Goal: Information Seeking & Learning: Find specific fact

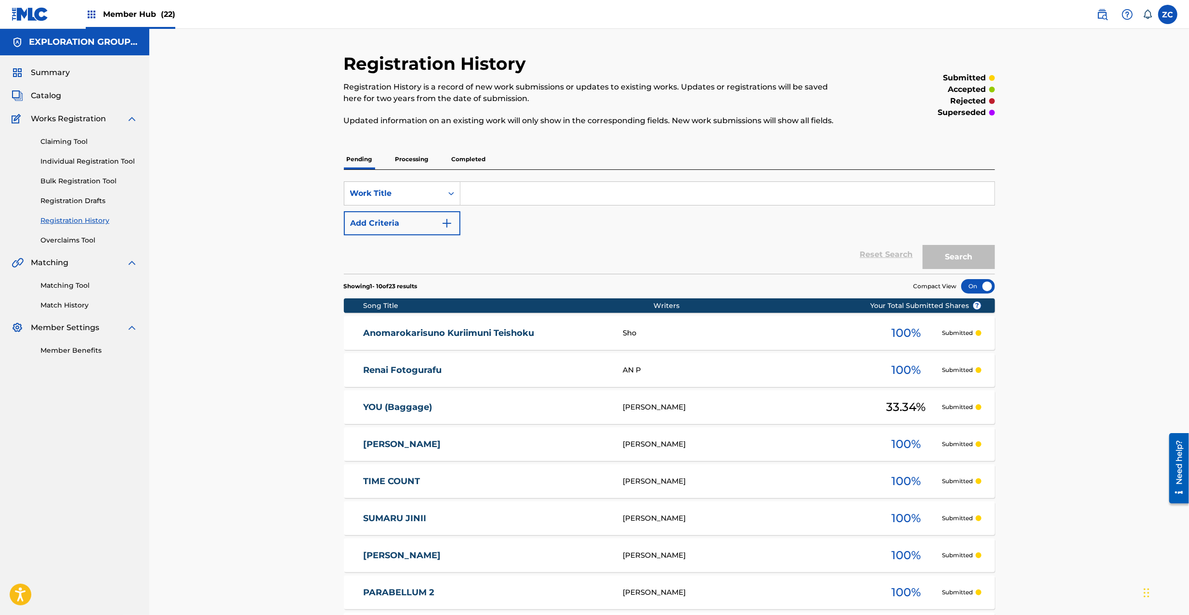
drag, startPoint x: 1104, startPoint y: 17, endPoint x: 1087, endPoint y: 17, distance: 16.9
click at [1104, 17] on img at bounding box center [1102, 15] width 12 height 12
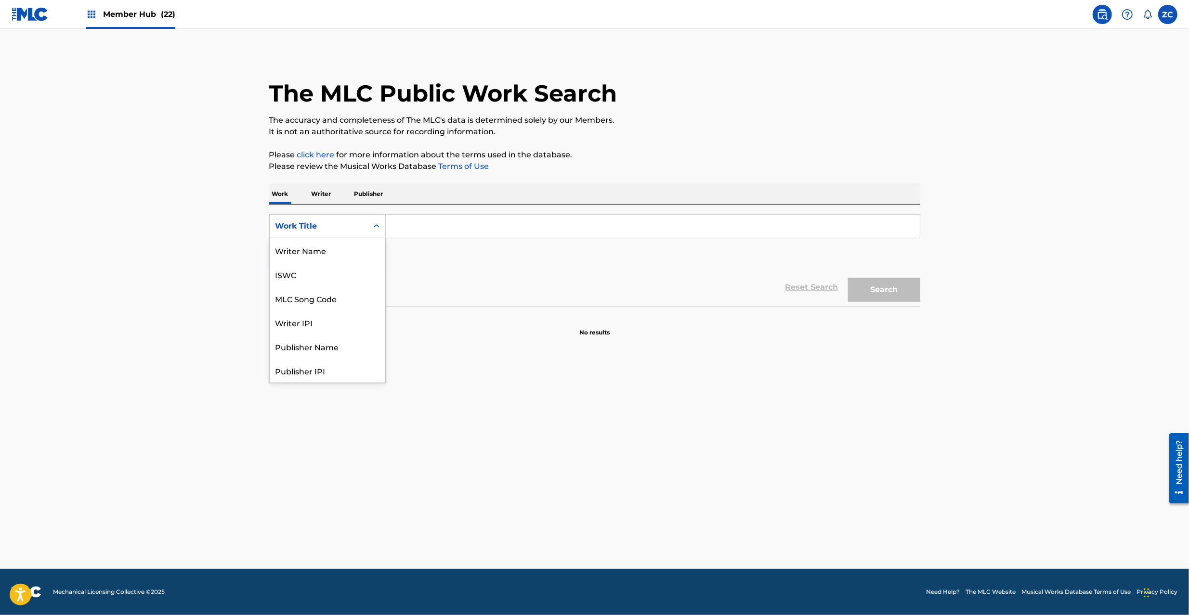
click at [303, 232] on div "Work Title" at bounding box center [319, 226] width 98 height 18
click at [313, 293] on div "MLC Song Code" at bounding box center [328, 298] width 116 height 24
drag, startPoint x: 492, startPoint y: 228, endPoint x: 532, endPoint y: 238, distance: 41.6
click at [492, 228] on input "Search Form" at bounding box center [653, 226] width 534 height 23
paste input "KE3T7W"
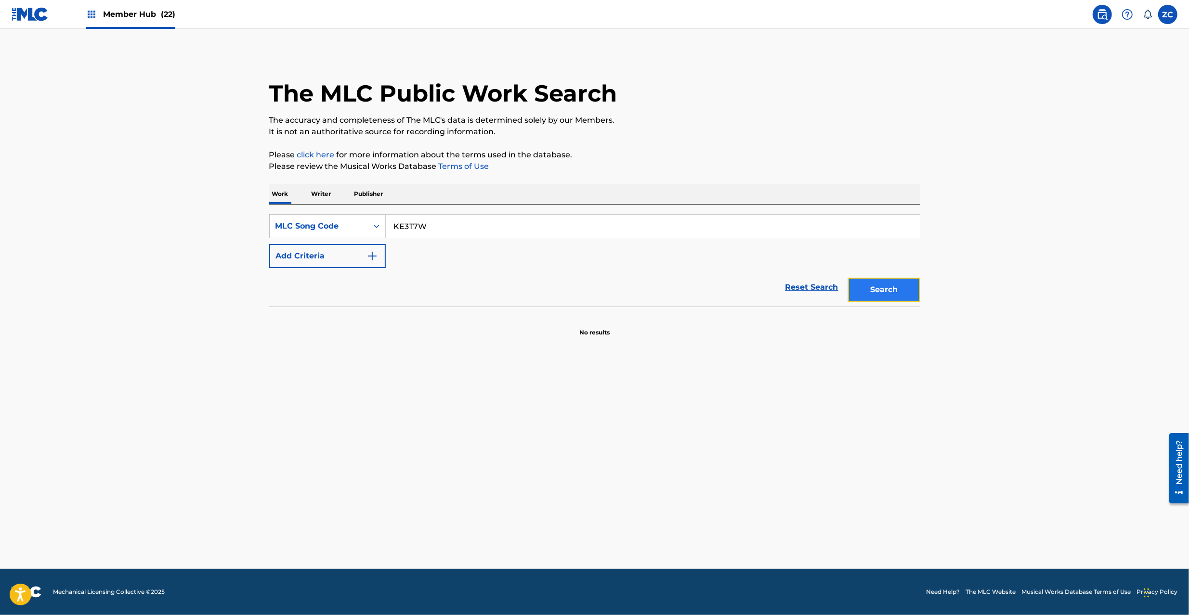
click at [863, 284] on button "Search" at bounding box center [884, 290] width 72 height 24
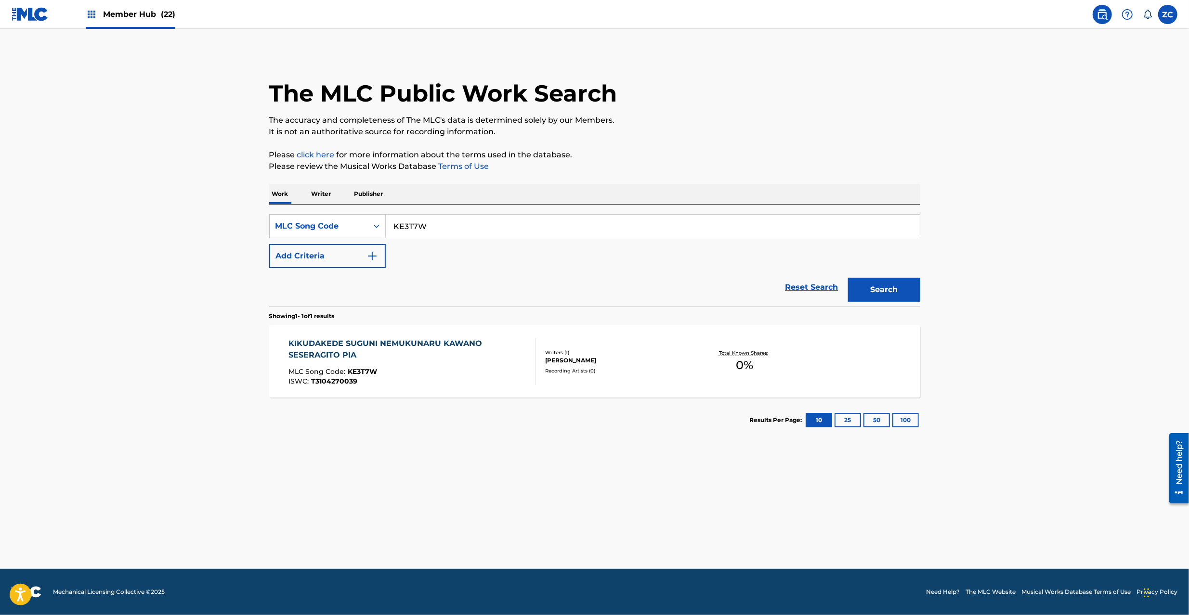
click at [612, 224] on input "KE3T7W" at bounding box center [653, 226] width 534 height 23
paste input "UDO"
click at [865, 280] on button "Search" at bounding box center [884, 290] width 72 height 24
click at [519, 233] on input "KE3UDO" at bounding box center [653, 226] width 534 height 23
paste input "SC4GO6"
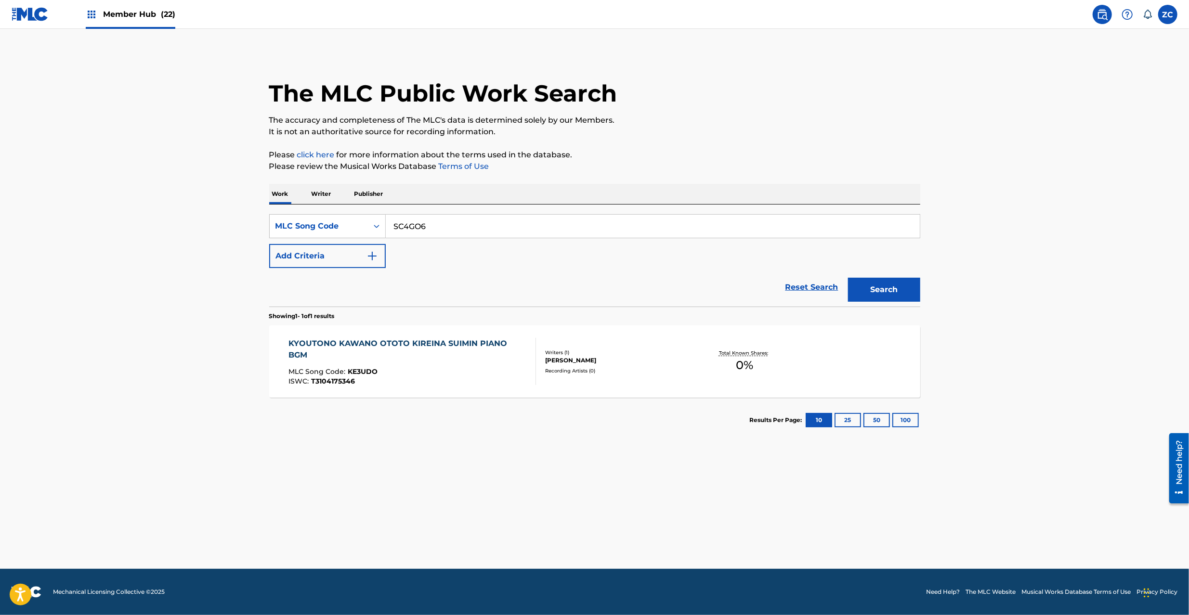
click at [848, 278] on button "Search" at bounding box center [884, 290] width 72 height 24
paste input "YD7U23"
type input "YD7U23"
click at [848, 278] on button "Search" at bounding box center [884, 290] width 72 height 24
